Goal: Task Accomplishment & Management: Use online tool/utility

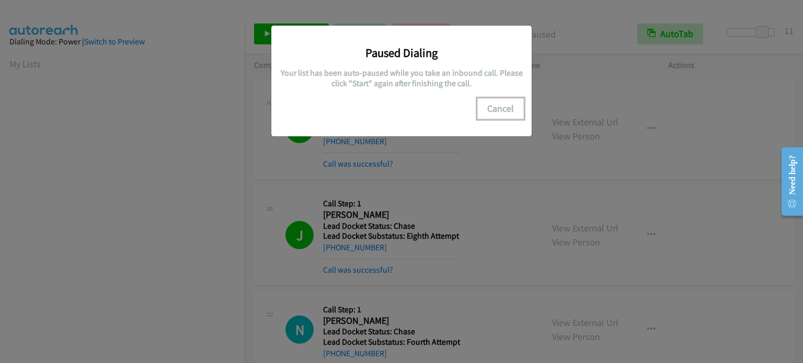
scroll to position [223, 0]
click at [504, 110] on button "Cancel" at bounding box center [500, 108] width 47 height 21
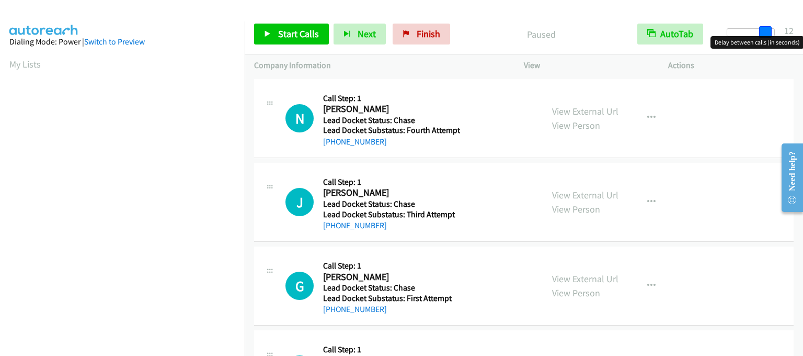
drag, startPoint x: 734, startPoint y: 29, endPoint x: 771, endPoint y: 36, distance: 37.7
click at [771, 36] on body "Start Calls Pause Next Finish Paused AutoTab AutoTab 12 Company Information Inf…" at bounding box center [401, 25] width 803 height 50
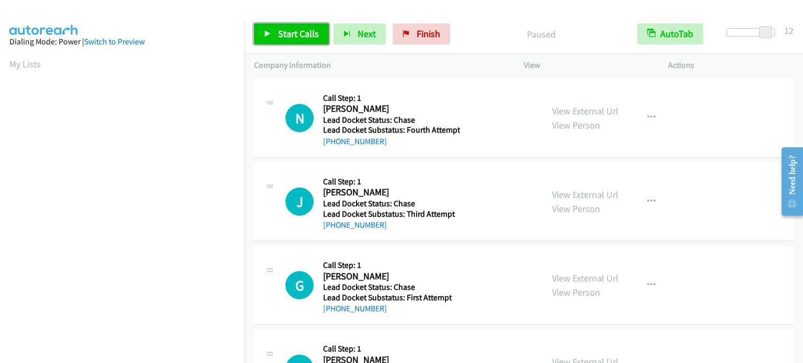
click at [279, 33] on span "Start Calls" at bounding box center [298, 34] width 41 height 12
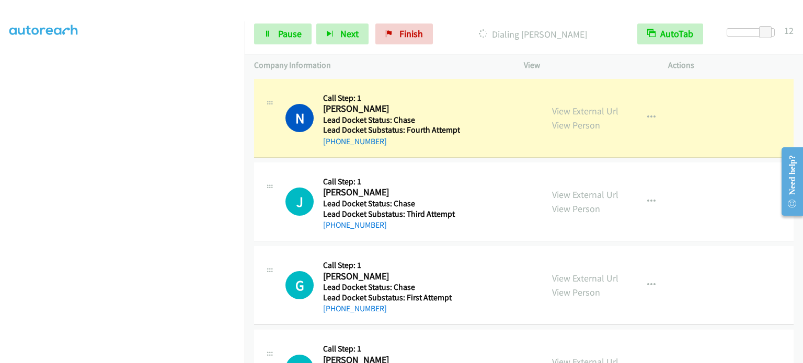
scroll to position [223, 0]
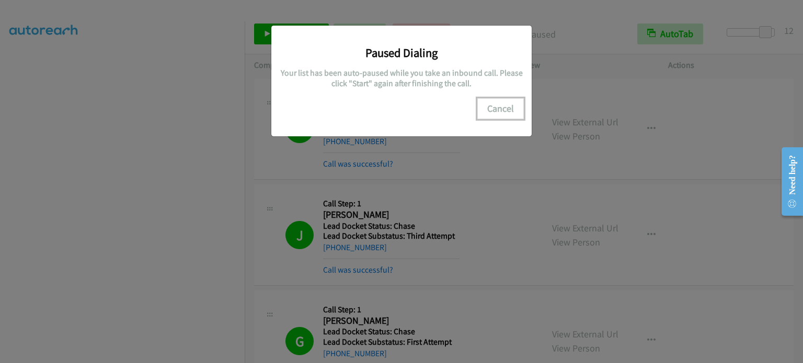
click at [496, 107] on button "Cancel" at bounding box center [500, 108] width 47 height 21
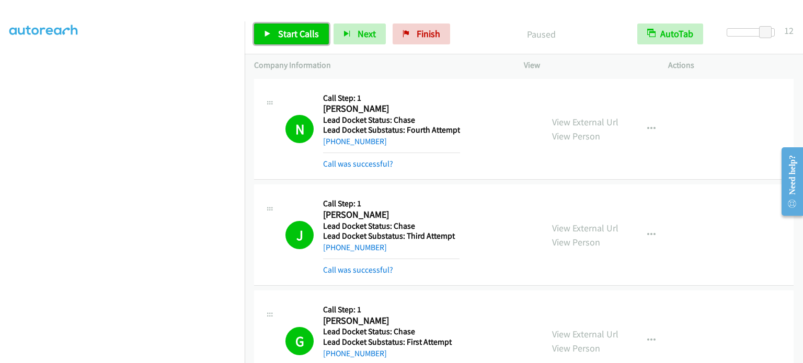
click at [290, 33] on span "Start Calls" at bounding box center [298, 34] width 41 height 12
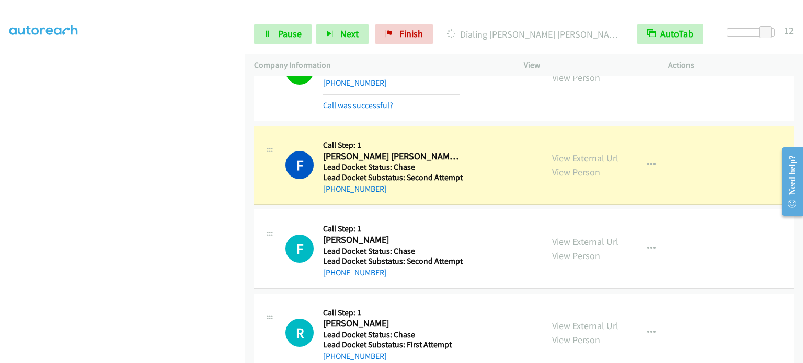
scroll to position [937, 0]
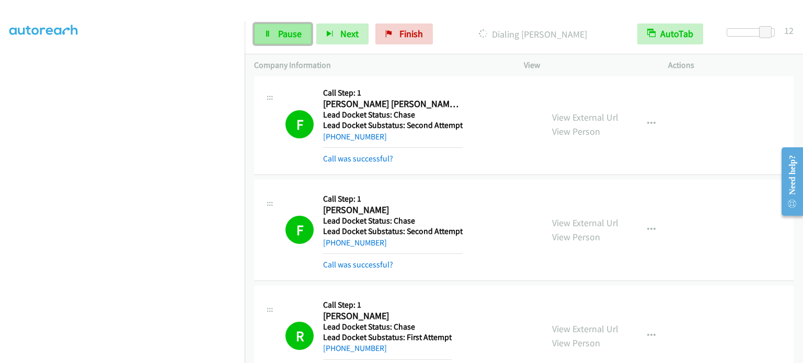
click at [290, 36] on span "Pause" at bounding box center [290, 34] width 24 height 12
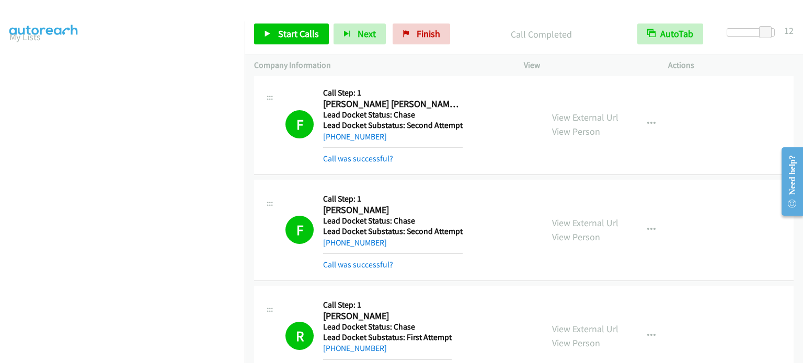
scroll to position [0, 0]
click at [4, 64] on aside "Dialing Mode: Power | Switch to Preview My Lists" at bounding box center [122, 310] width 245 height 579
click at [5, 62] on aside "Dialing Mode: Power | Switch to Preview My Lists" at bounding box center [122, 310] width 245 height 579
click at [29, 63] on link "My Lists" at bounding box center [24, 64] width 31 height 12
